Goal: Task Accomplishment & Management: Manage account settings

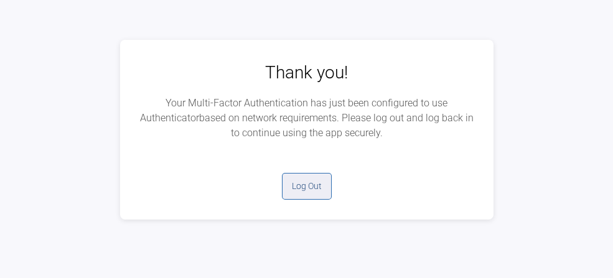
click at [300, 200] on button "Log Out" at bounding box center [307, 186] width 50 height 27
